Goal: Navigation & Orientation: Find specific page/section

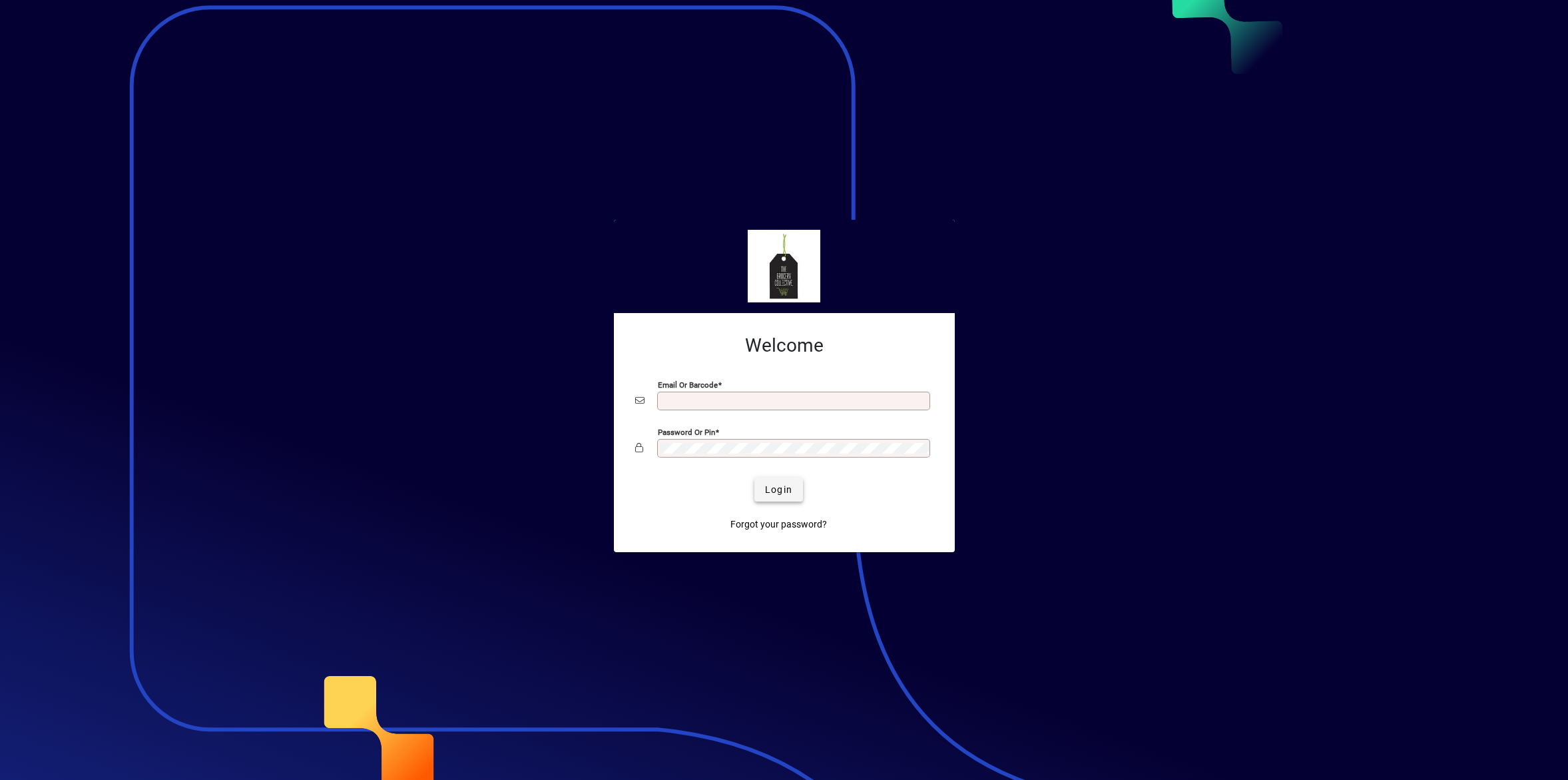
type input "**********"
click at [778, 489] on span "Login" at bounding box center [779, 490] width 27 height 14
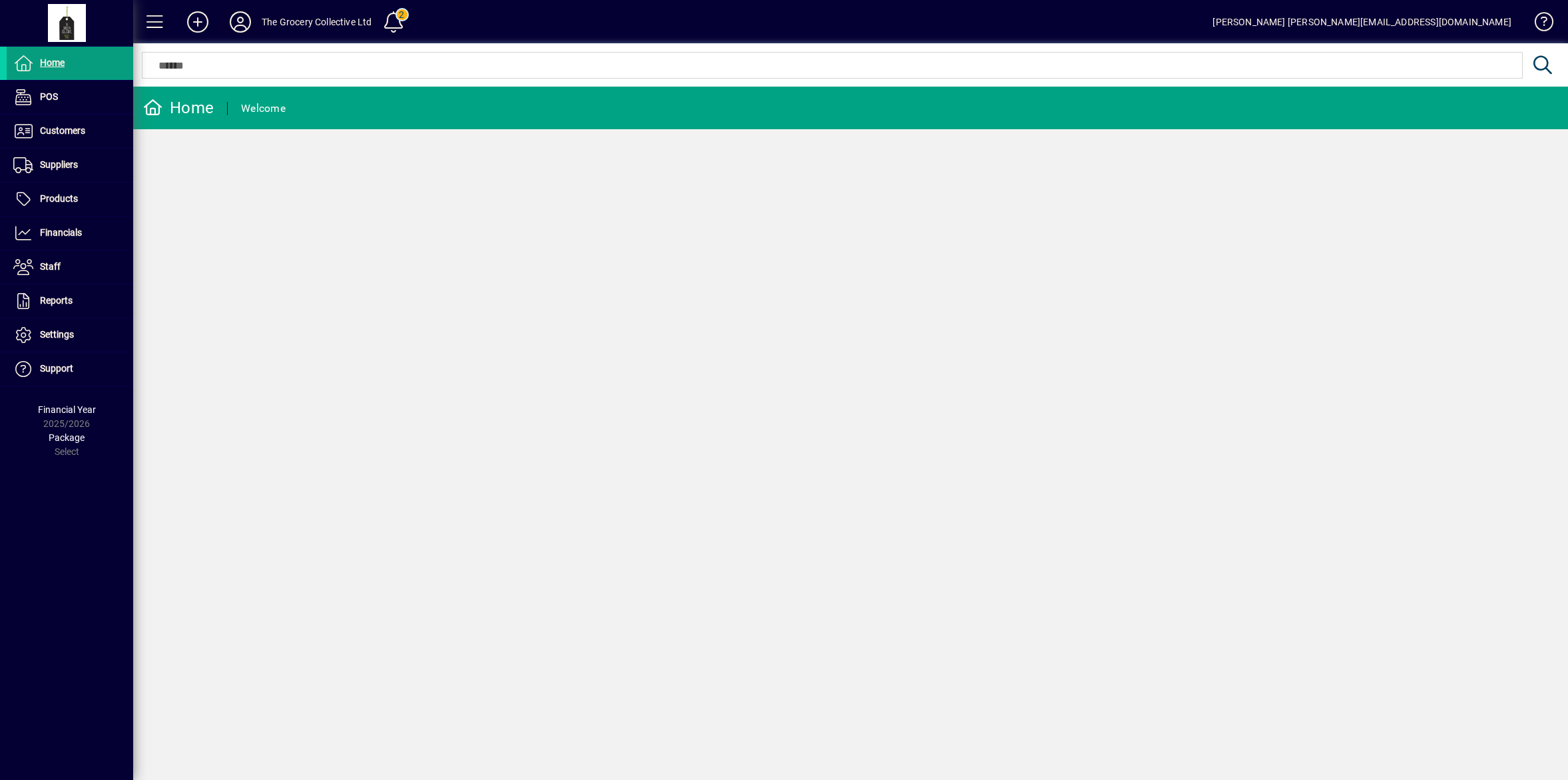
click at [240, 23] on icon at bounding box center [241, 22] width 27 height 21
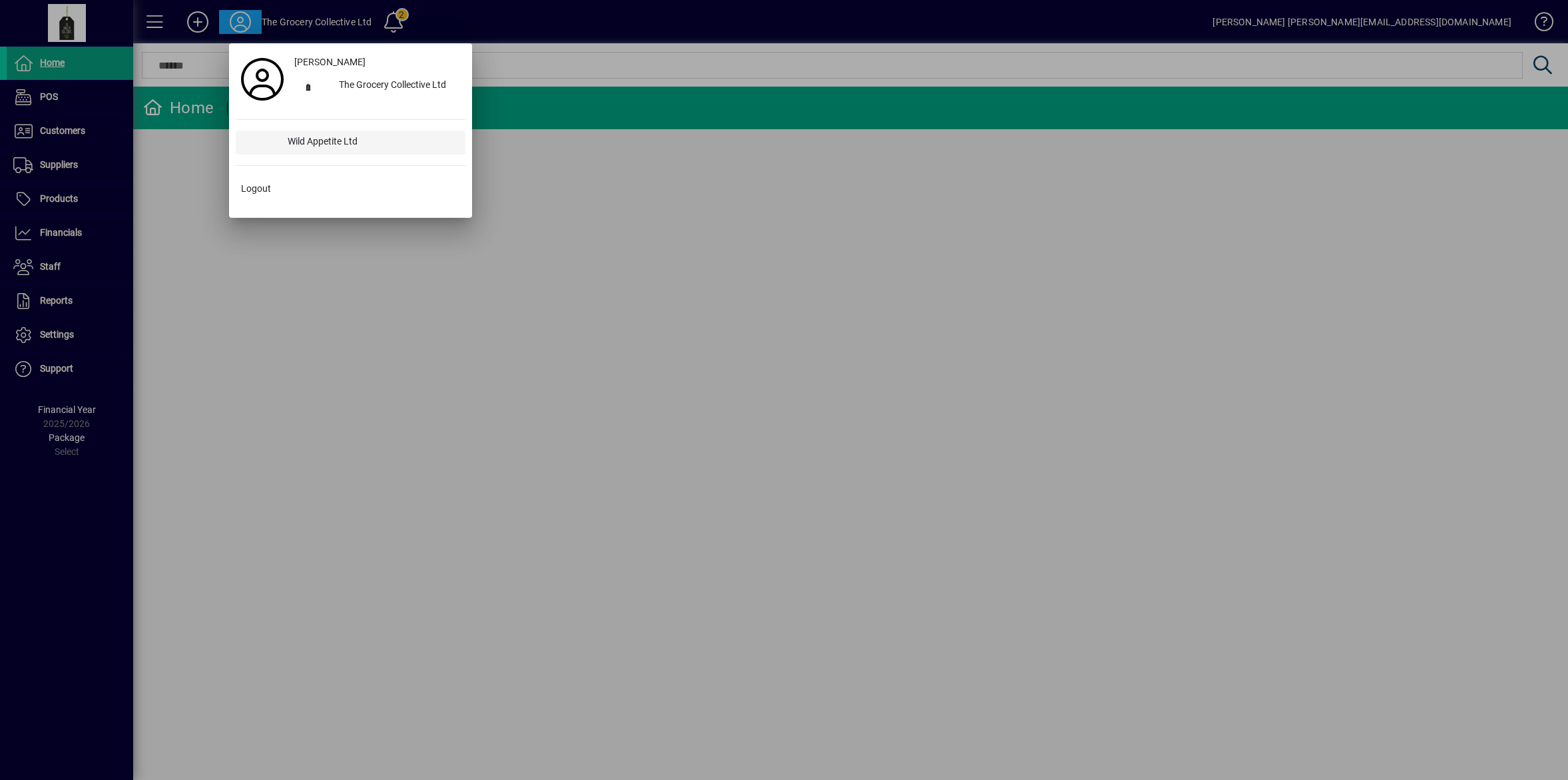
click at [298, 145] on div "Wild Appetite Ltd" at bounding box center [371, 142] width 189 height 24
